Goal: Task Accomplishment & Management: Manage account settings

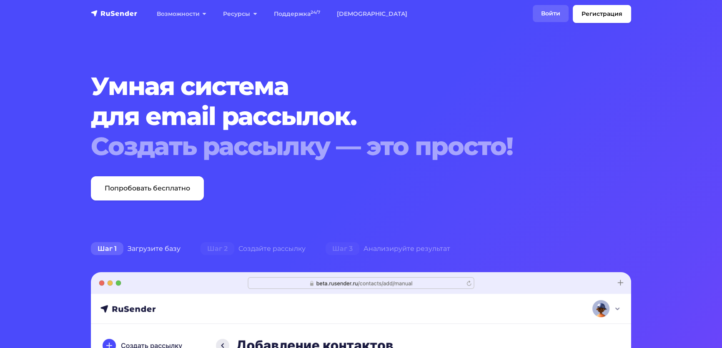
click at [532, 15] on link "Войти" at bounding box center [550, 13] width 36 height 17
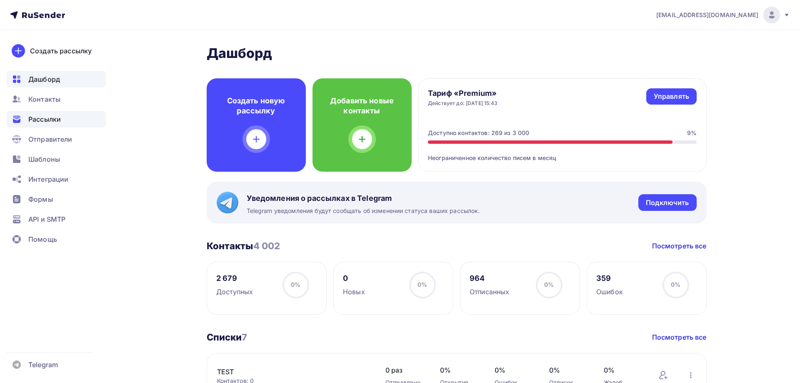
click at [42, 118] on span "Рассылки" at bounding box center [44, 119] width 32 height 10
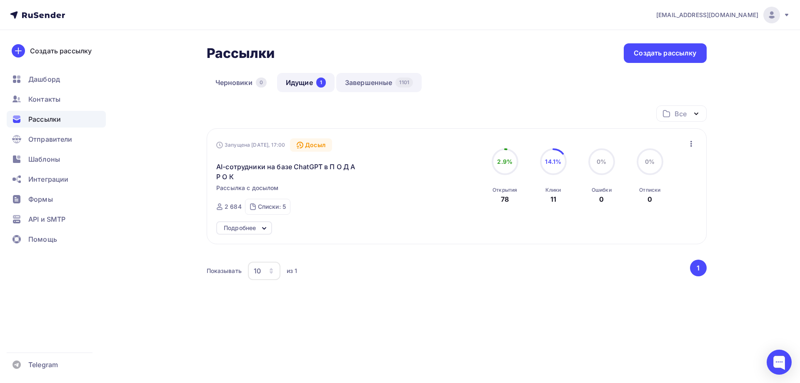
click at [358, 83] on link "Завершенные 1101" at bounding box center [378, 82] width 85 height 19
